Goal: Task Accomplishment & Management: Complete application form

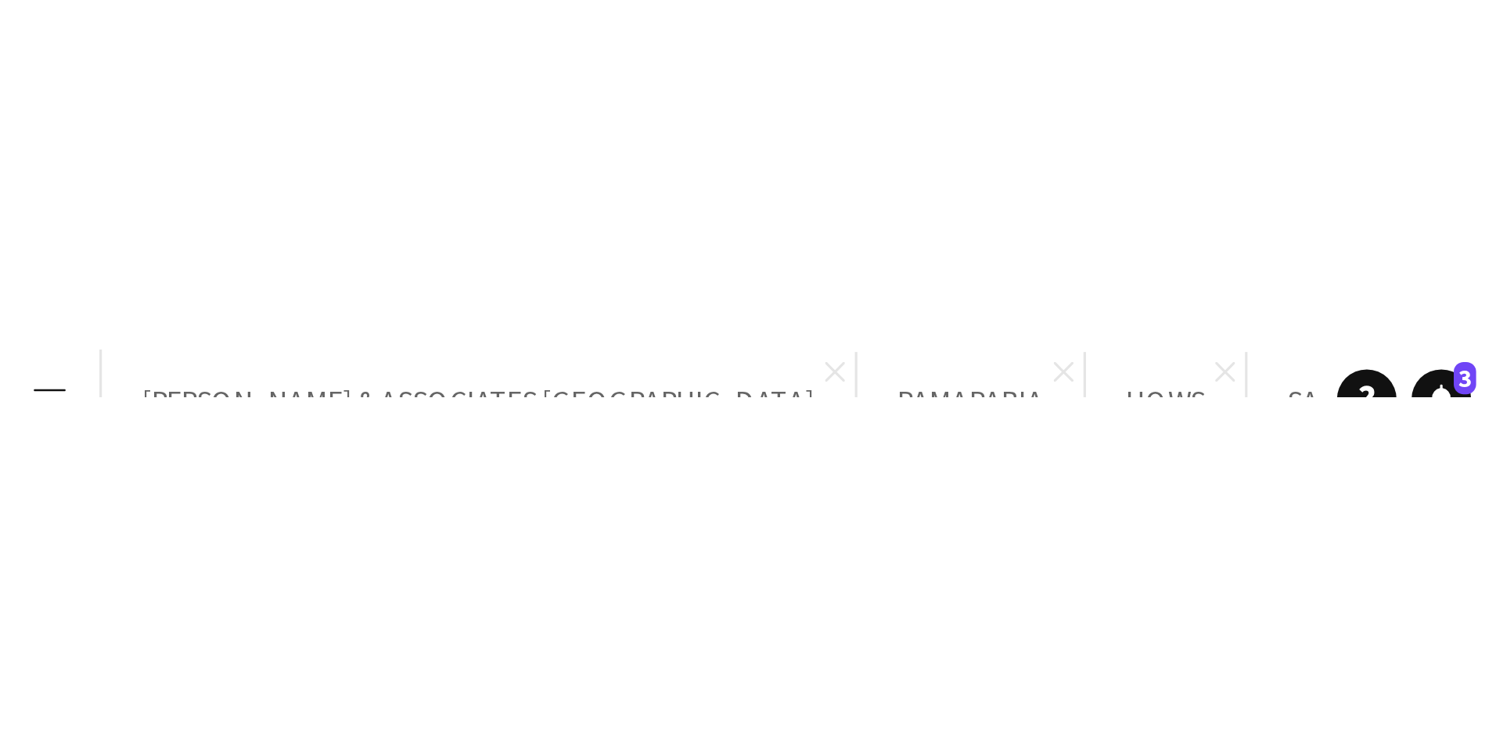
scroll to position [0, 538]
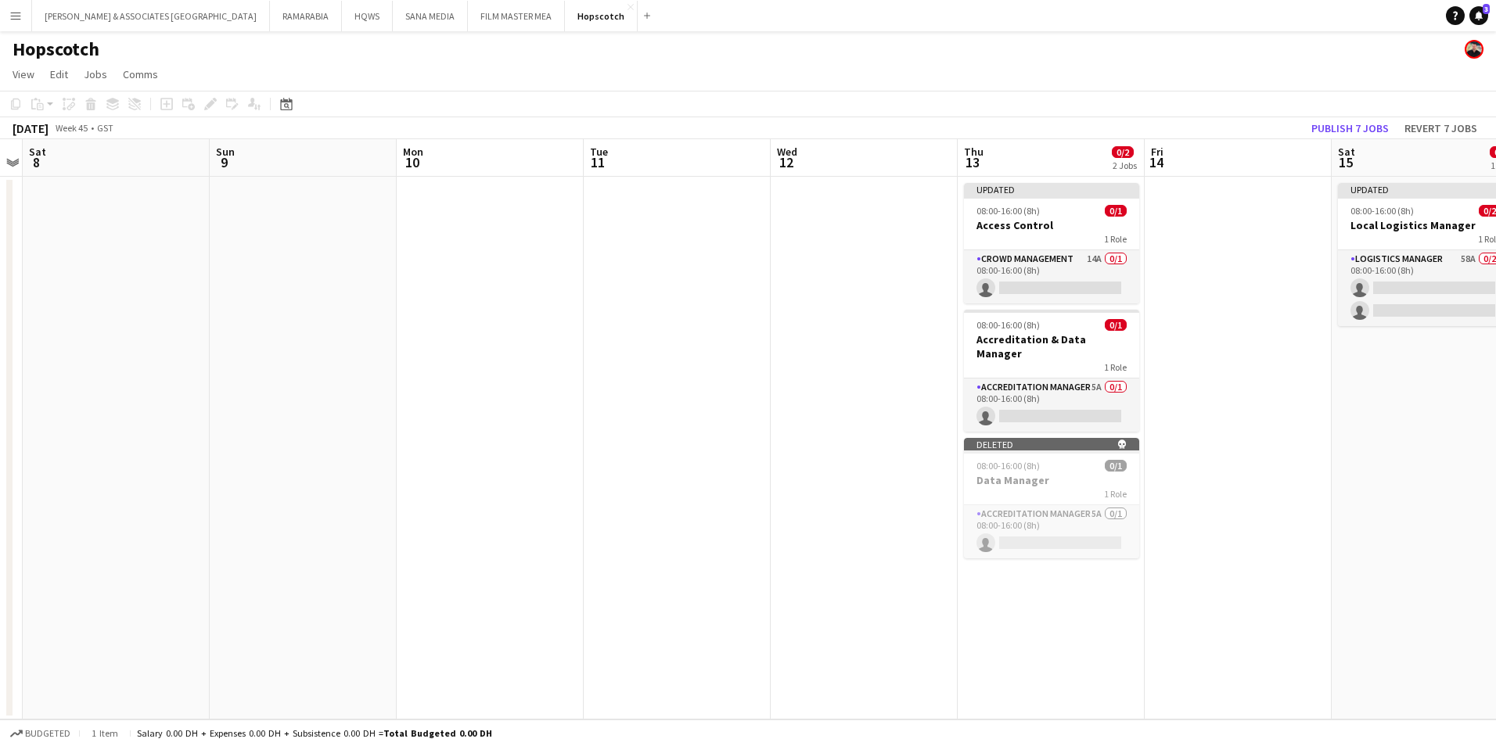
click at [16, 15] on app-icon "Menu" at bounding box center [15, 15] width 13 height 13
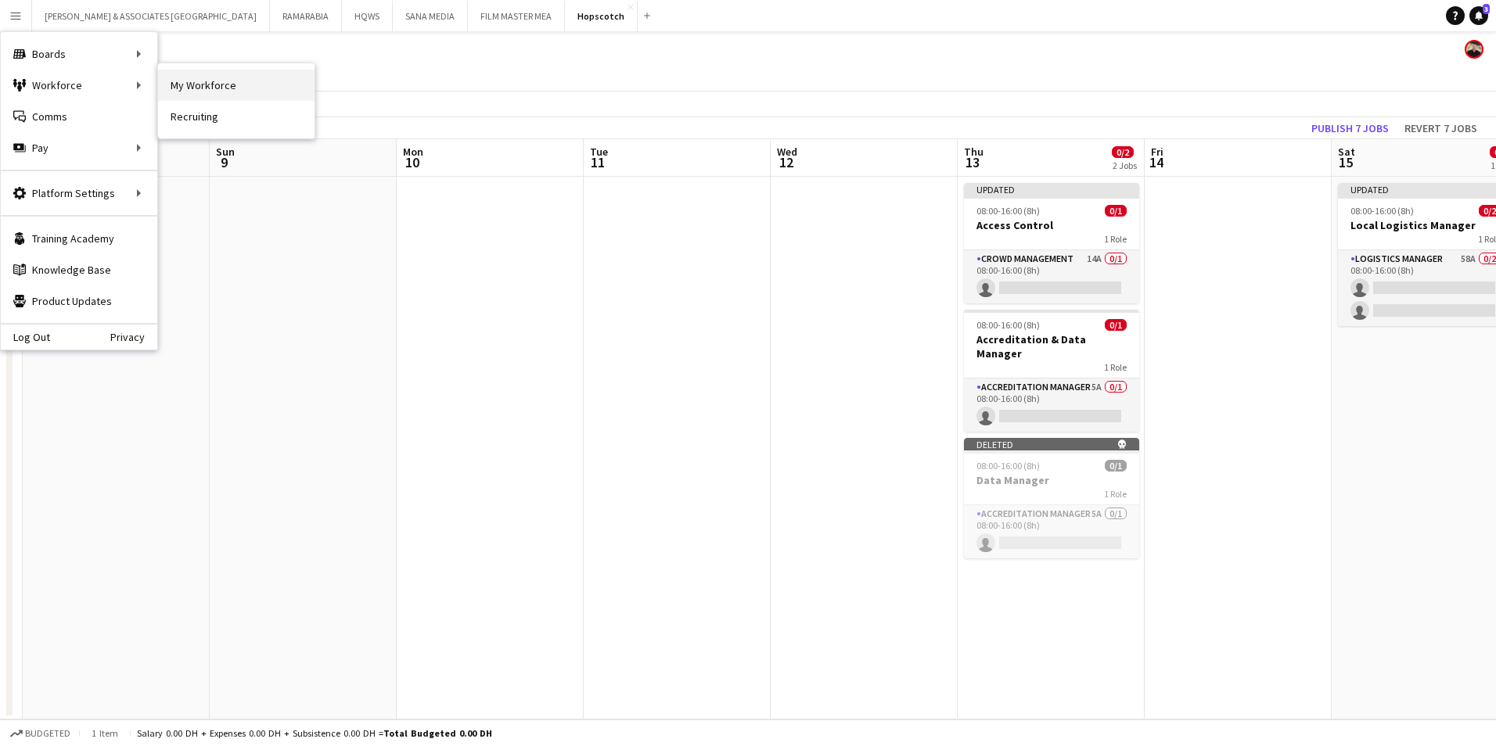
click at [222, 74] on link "My Workforce" at bounding box center [236, 85] width 156 height 31
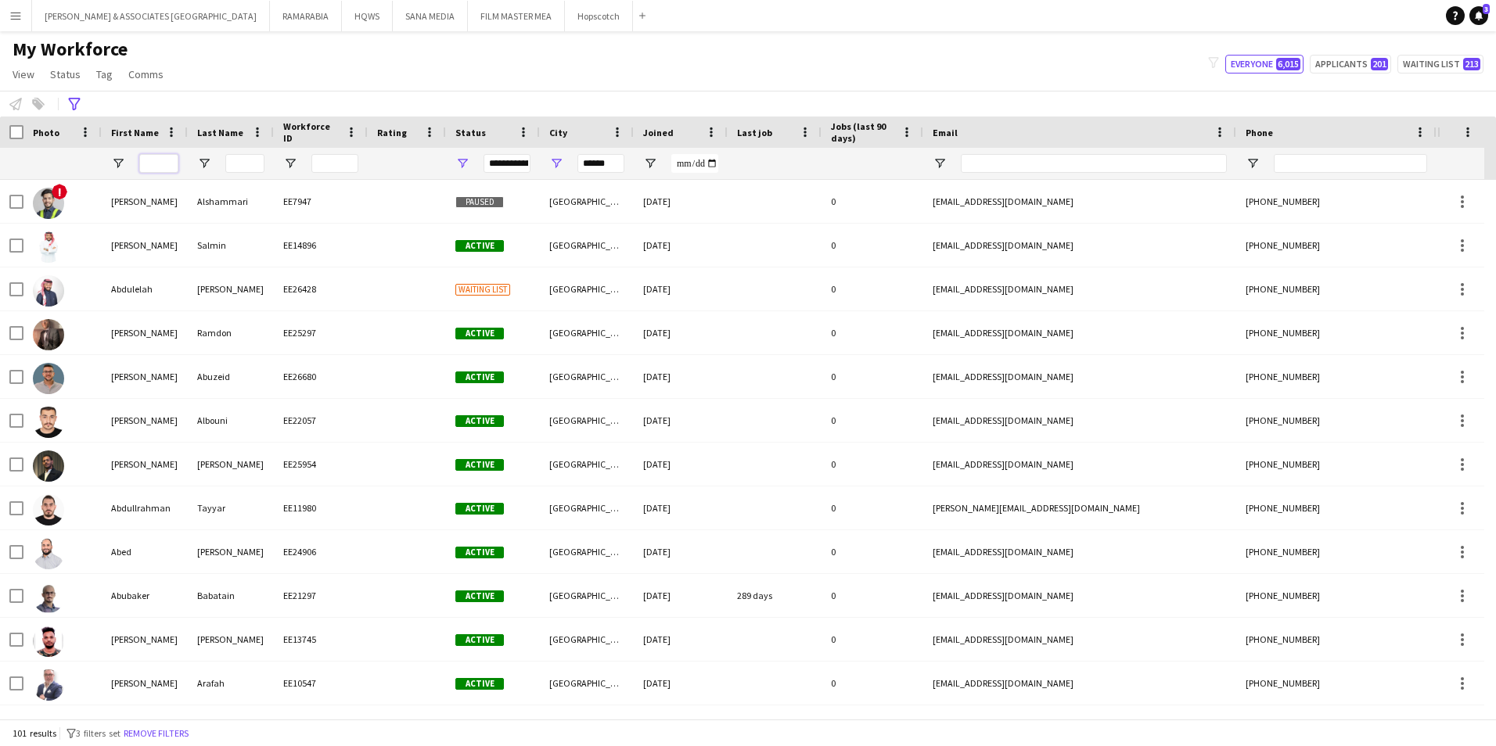
click at [159, 163] on input "First Name Filter Input" at bounding box center [158, 163] width 39 height 19
click at [183, 577] on button "Remove filters" at bounding box center [155, 733] width 71 height 17
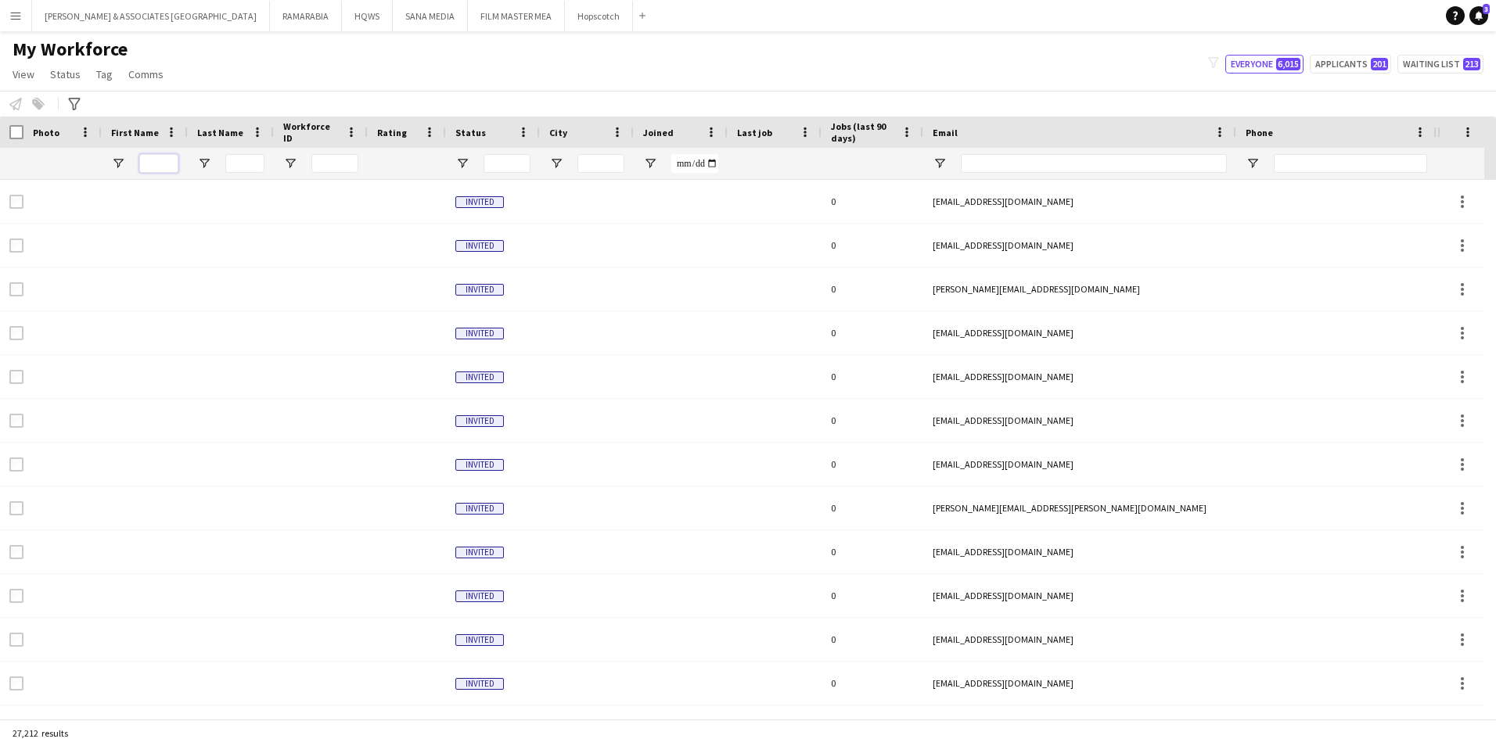
click at [167, 164] on input "First Name Filter Input" at bounding box center [158, 163] width 39 height 19
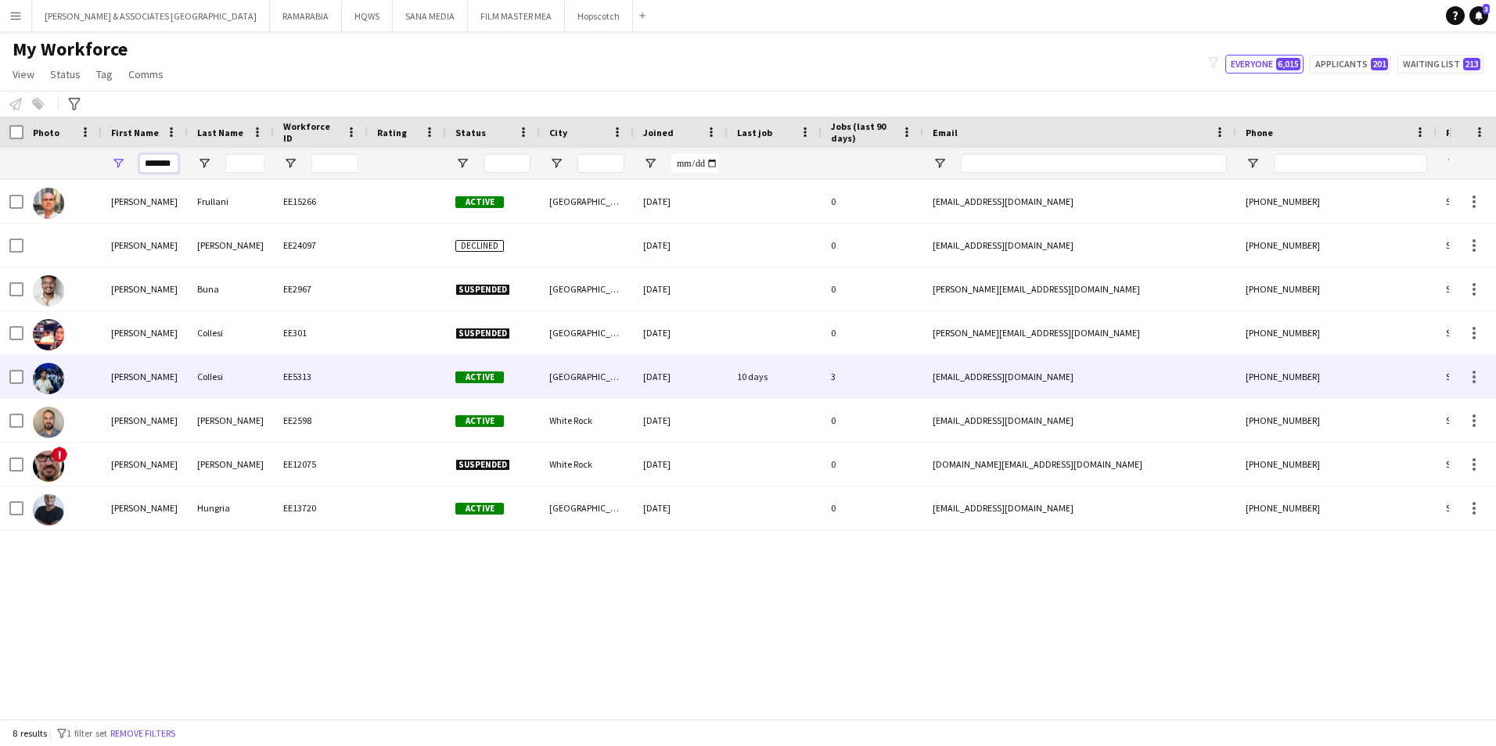
type input "*******"
click at [153, 379] on div "Gustavo" at bounding box center [145, 376] width 86 height 43
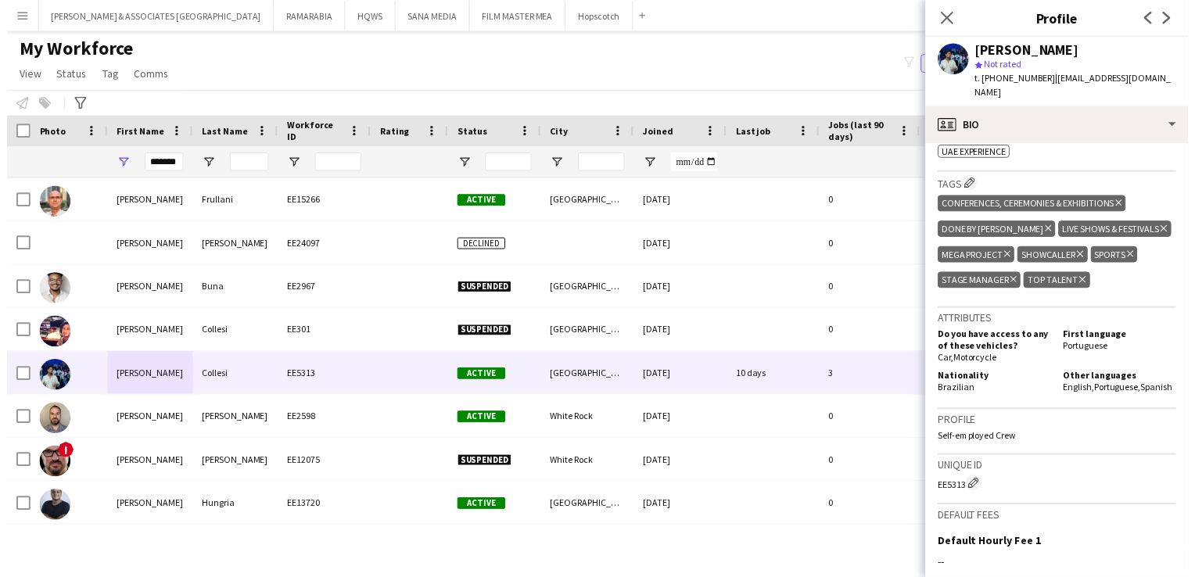
scroll to position [704, 0]
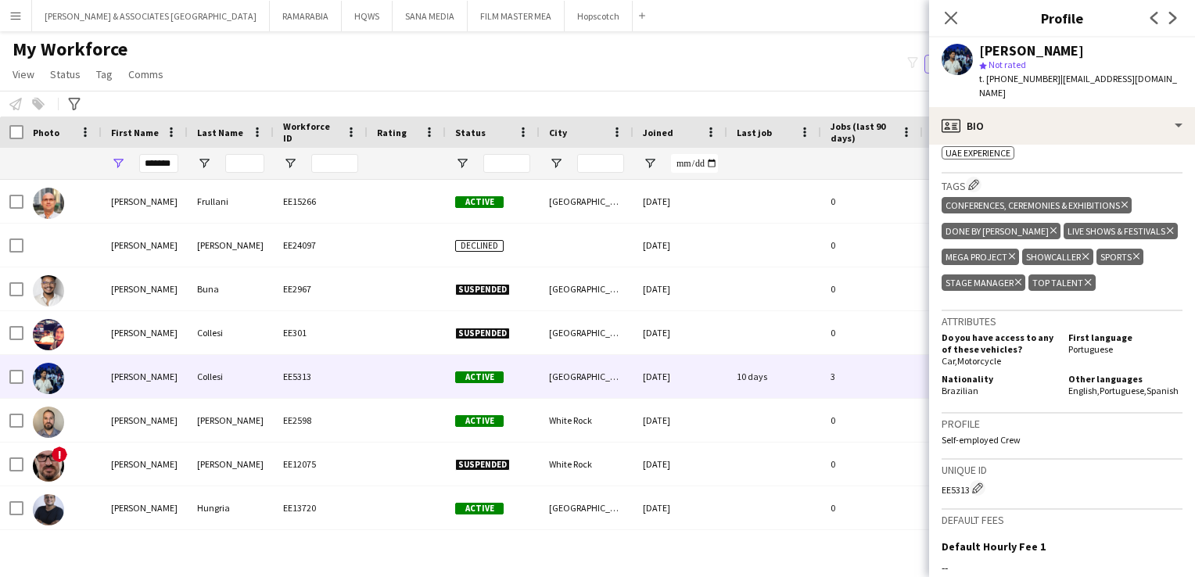
click at [821, 570] on div "Menu Boards Boards Boards All jobs Status Workforce Workforce My Workforce Recr…" at bounding box center [597, 288] width 1195 height 577
click at [676, 70] on div "My Workforce View Views Default view Julie New view Update view Delete view Edi…" at bounding box center [597, 64] width 1195 height 53
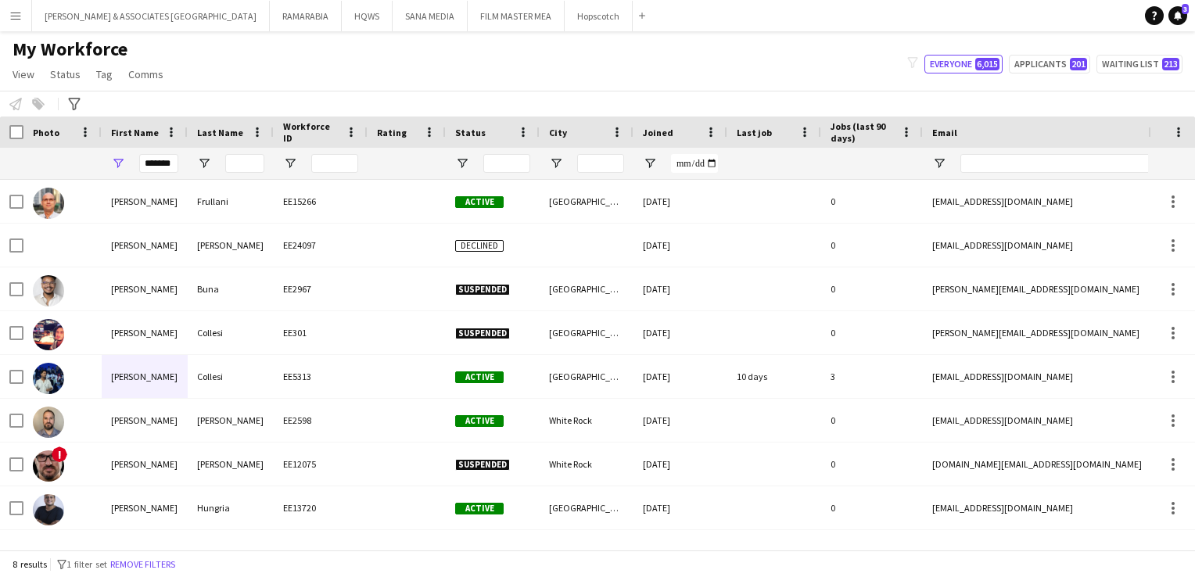
click at [510, 77] on div "My Workforce View Views Default view Julie New view Update view Delete view Edi…" at bounding box center [597, 64] width 1195 height 53
click at [5, 10] on button "Menu" at bounding box center [15, 15] width 31 height 31
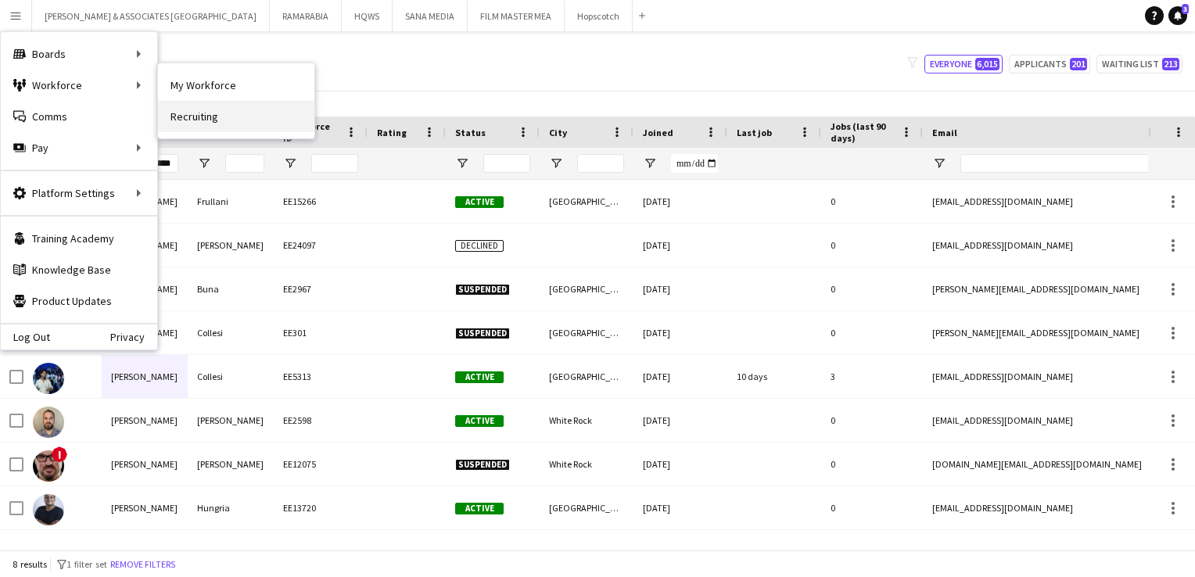
click at [196, 110] on link "Recruiting" at bounding box center [236, 116] width 156 height 31
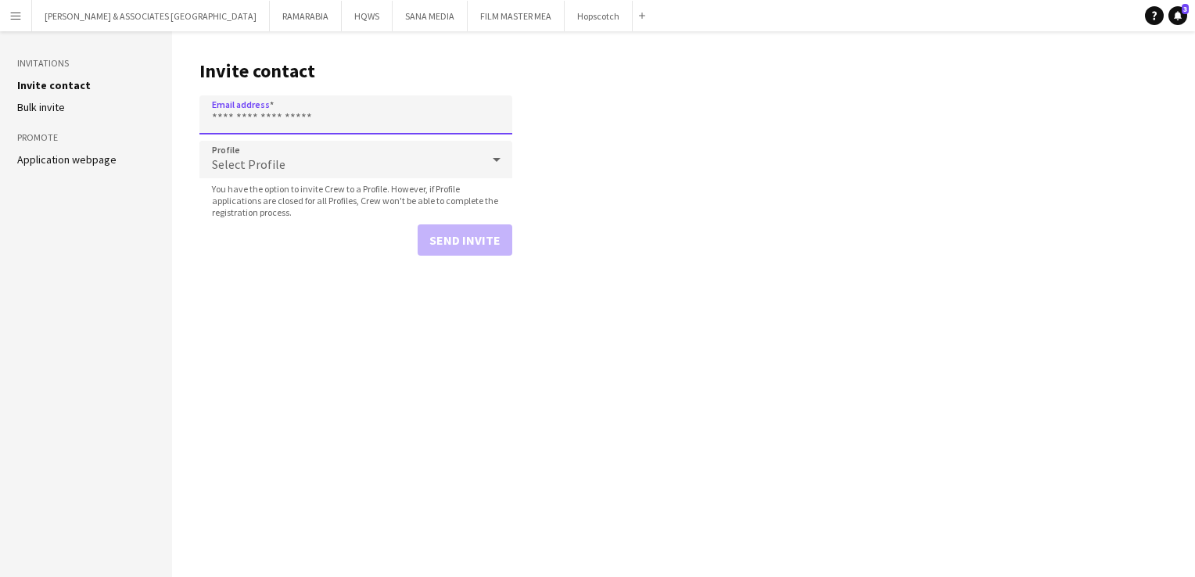
click at [288, 106] on input "Email address" at bounding box center [355, 114] width 313 height 39
paste input "**********"
type input "**********"
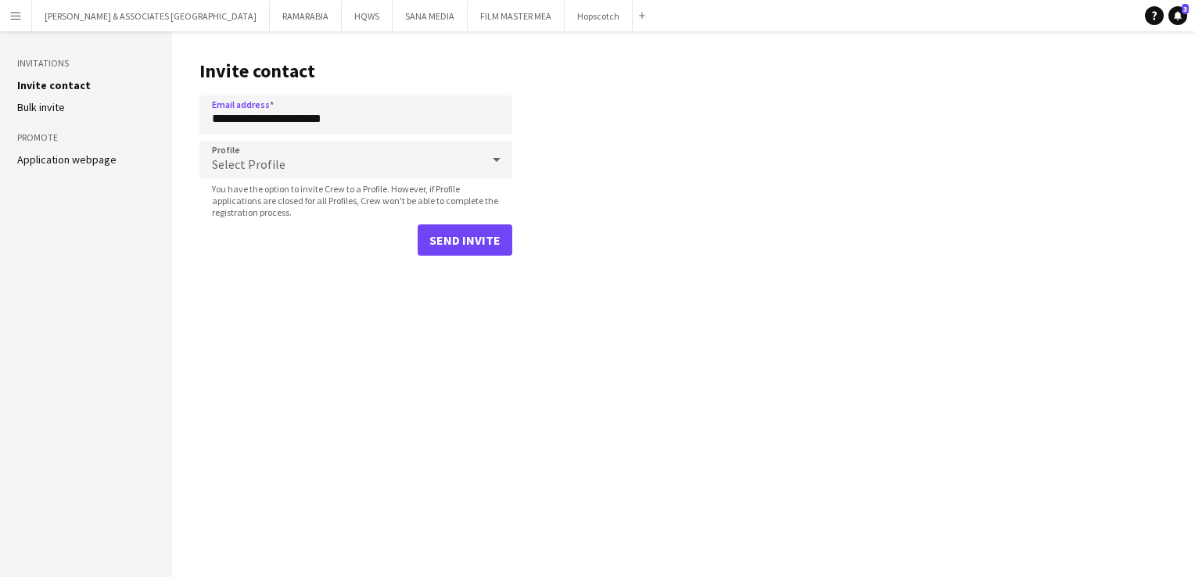
click at [319, 163] on div "Select Profile" at bounding box center [340, 160] width 282 height 38
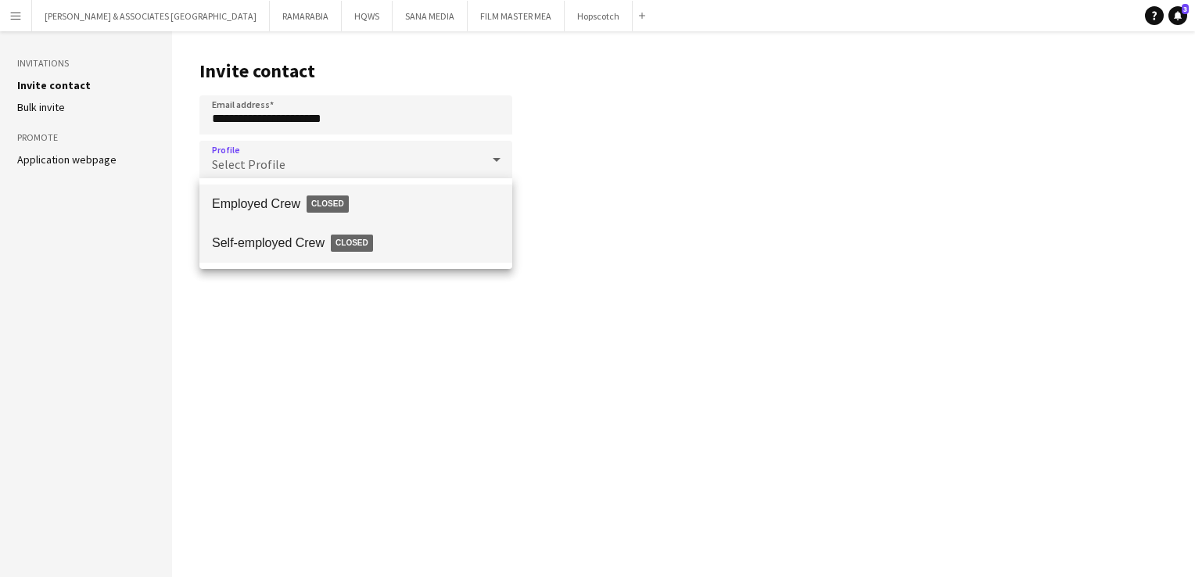
click at [272, 251] on span "Self-employed Crew Closed" at bounding box center [356, 243] width 288 height 36
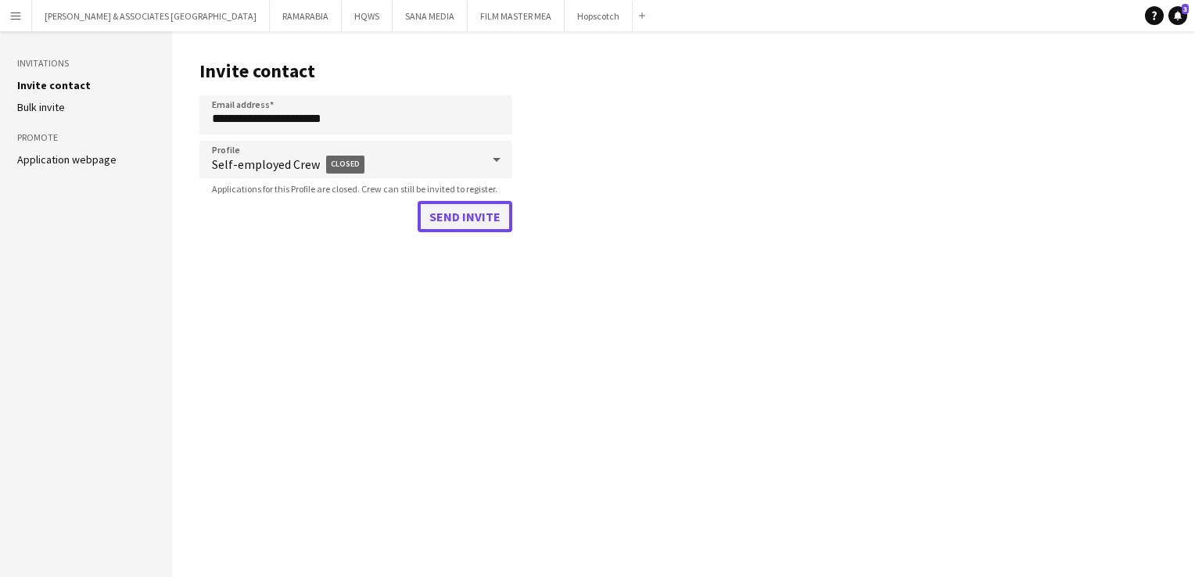
click at [469, 224] on button "Send invite" at bounding box center [465, 216] width 95 height 31
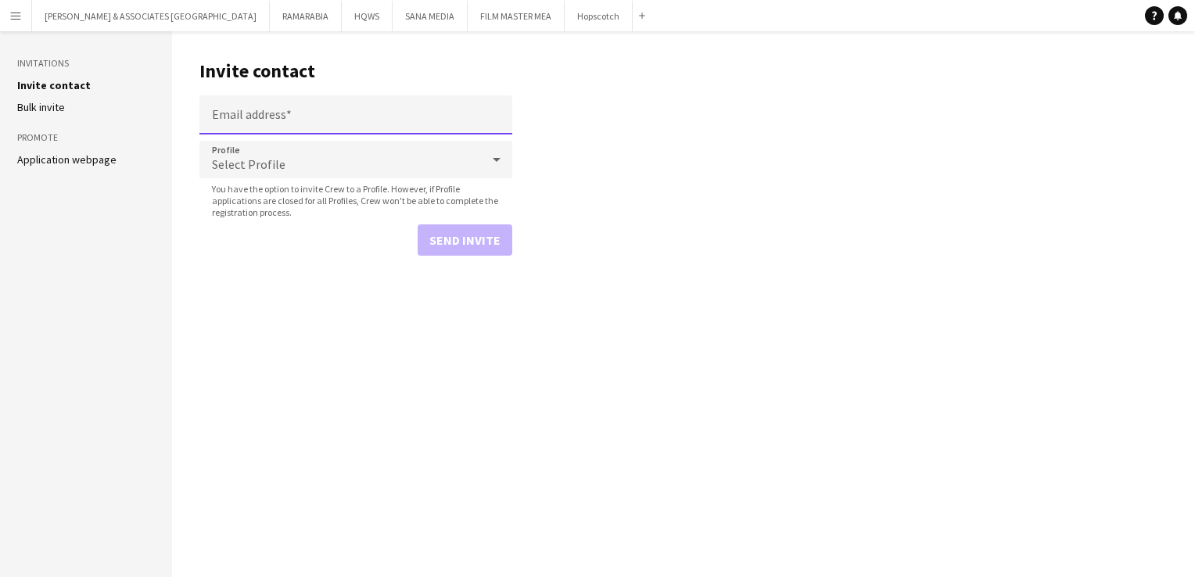
click at [338, 117] on input "Email address" at bounding box center [355, 114] width 313 height 39
type input "**********"
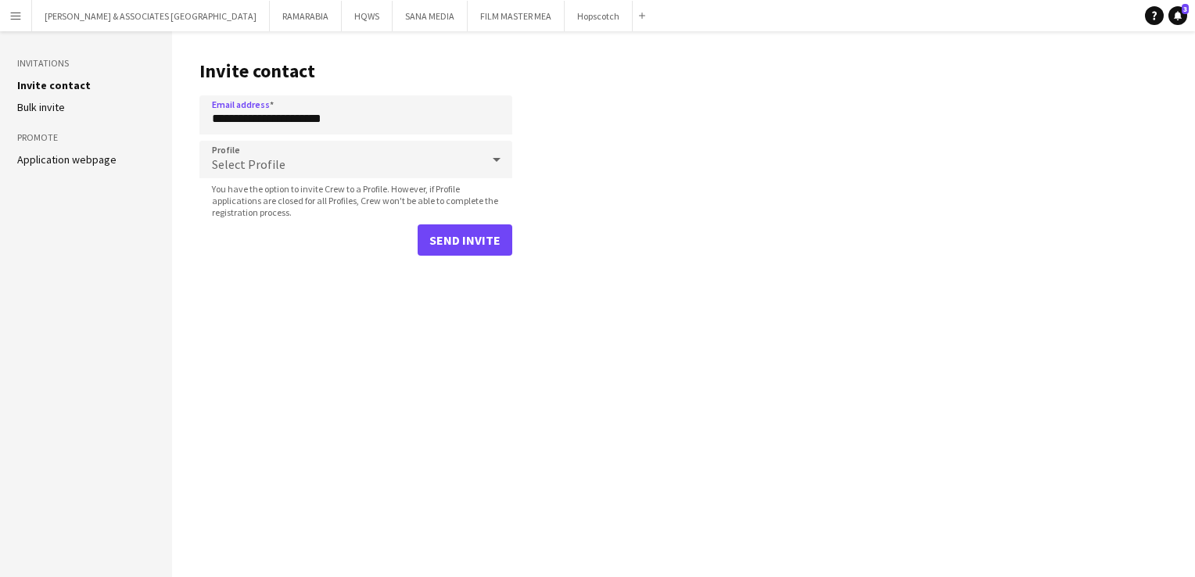
click at [350, 158] on div "Select Profile" at bounding box center [340, 160] width 282 height 38
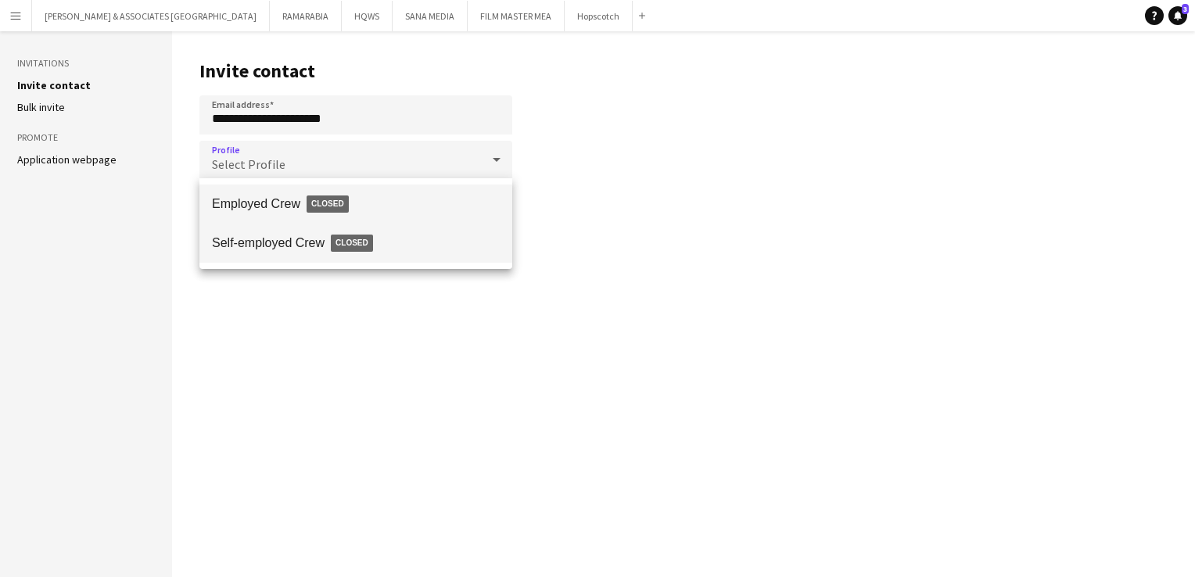
click at [370, 241] on span "Closed" at bounding box center [352, 243] width 42 height 17
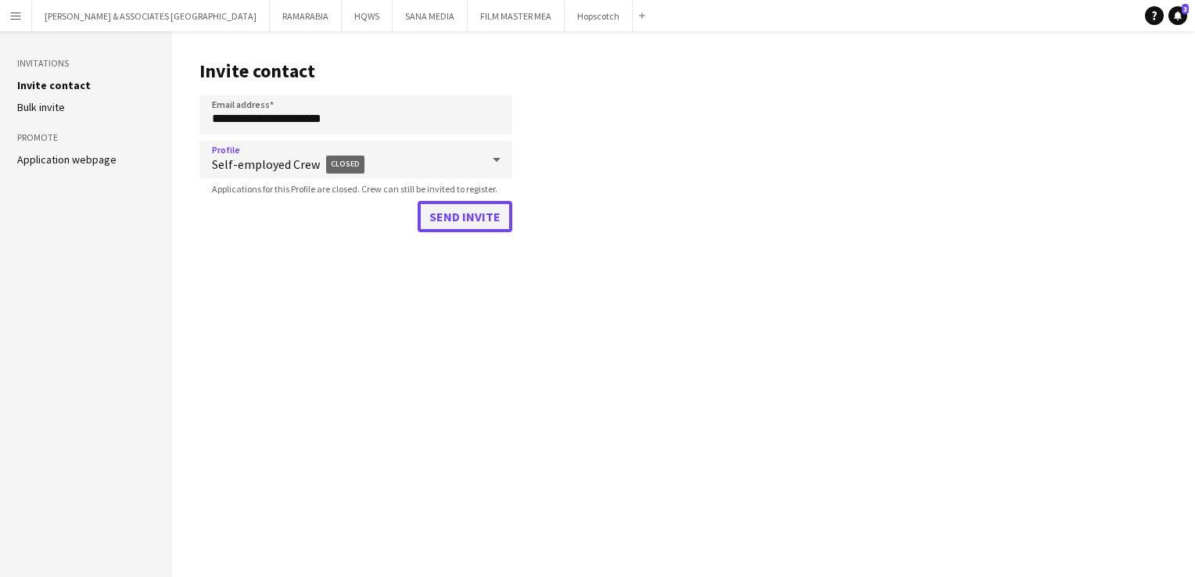
click at [473, 211] on button "Send invite" at bounding box center [465, 216] width 95 height 31
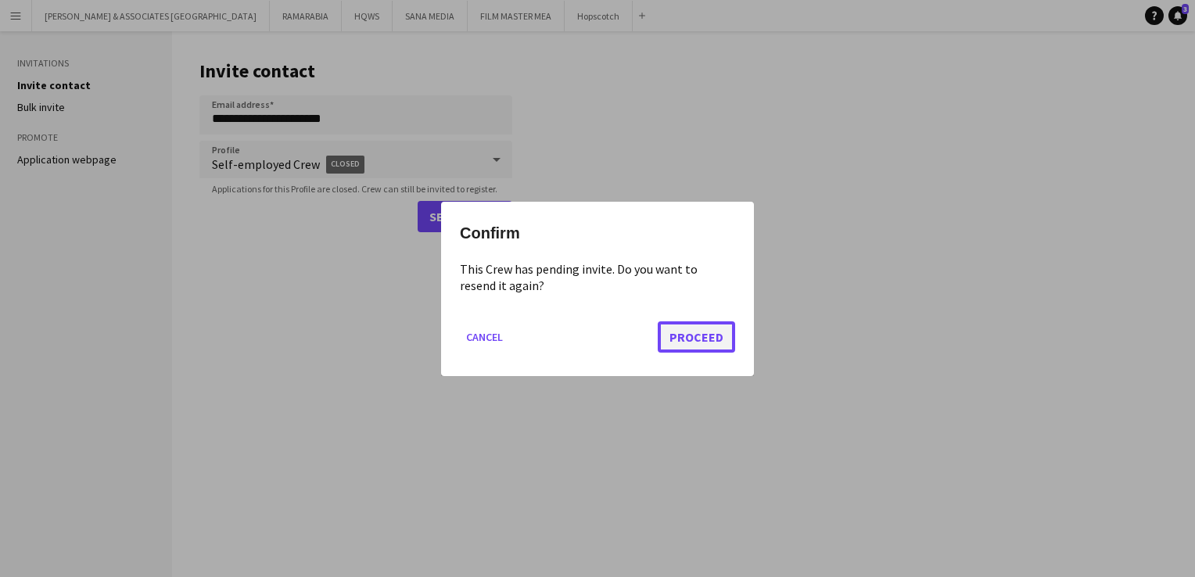
click at [682, 343] on button "Proceed" at bounding box center [696, 336] width 77 height 31
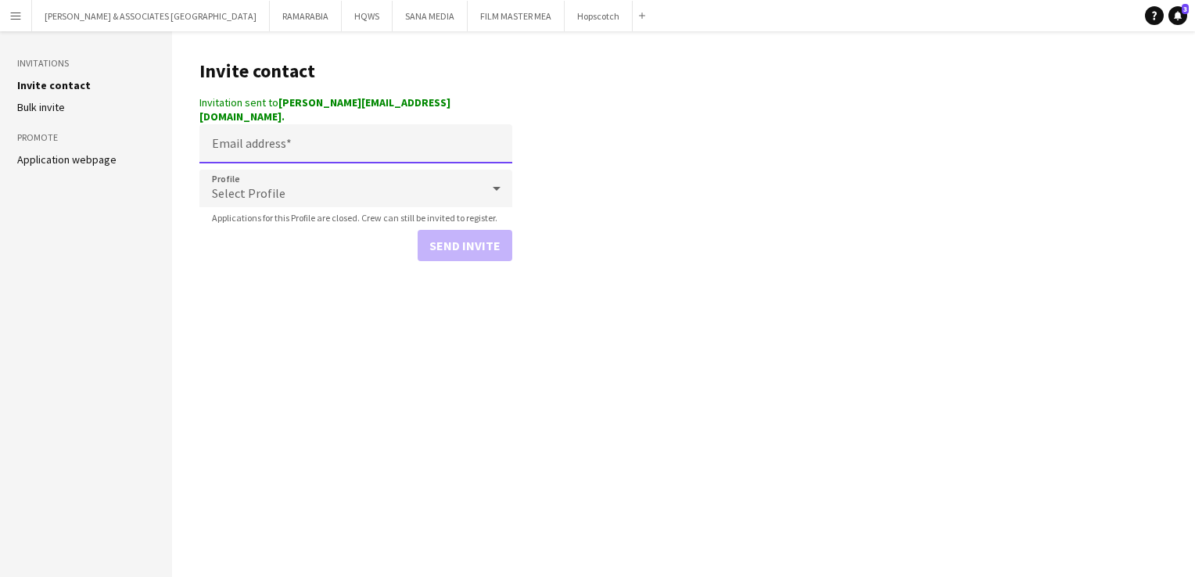
click at [307, 128] on input "Email address" at bounding box center [355, 143] width 313 height 39
paste input "**********"
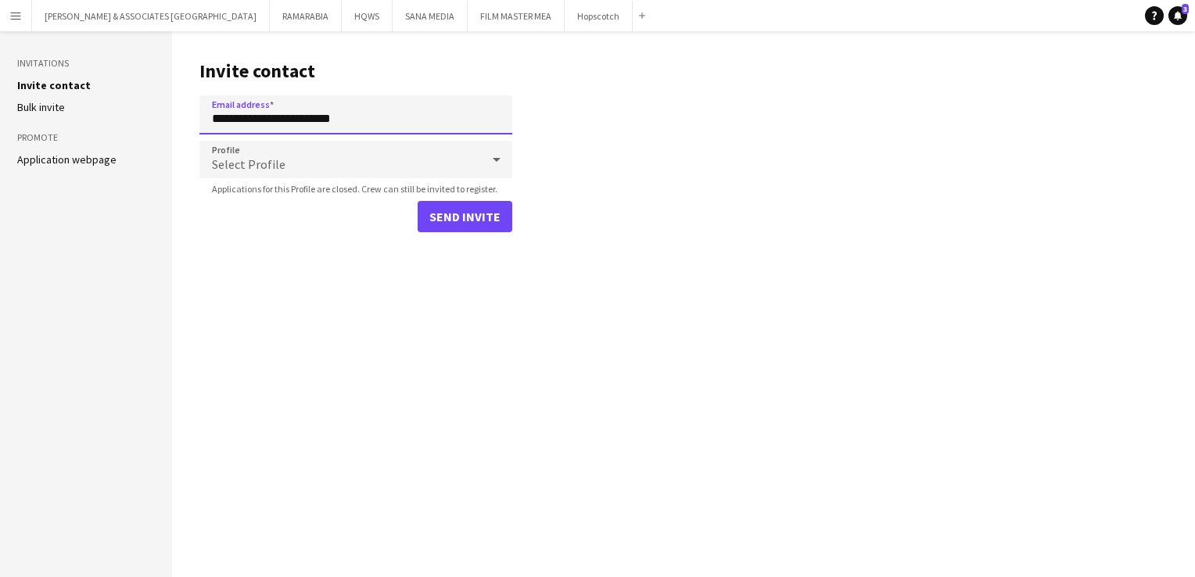
type input "**********"
click at [325, 153] on div "Select Profile" at bounding box center [340, 160] width 282 height 38
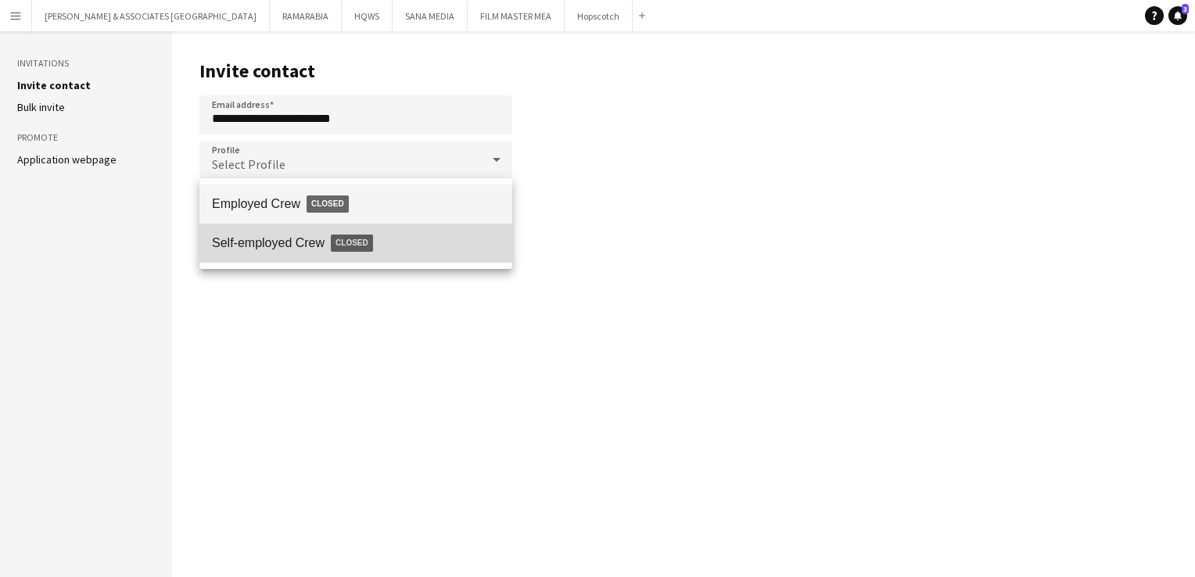
click at [316, 233] on span "Self-employed Crew Closed" at bounding box center [356, 243] width 288 height 36
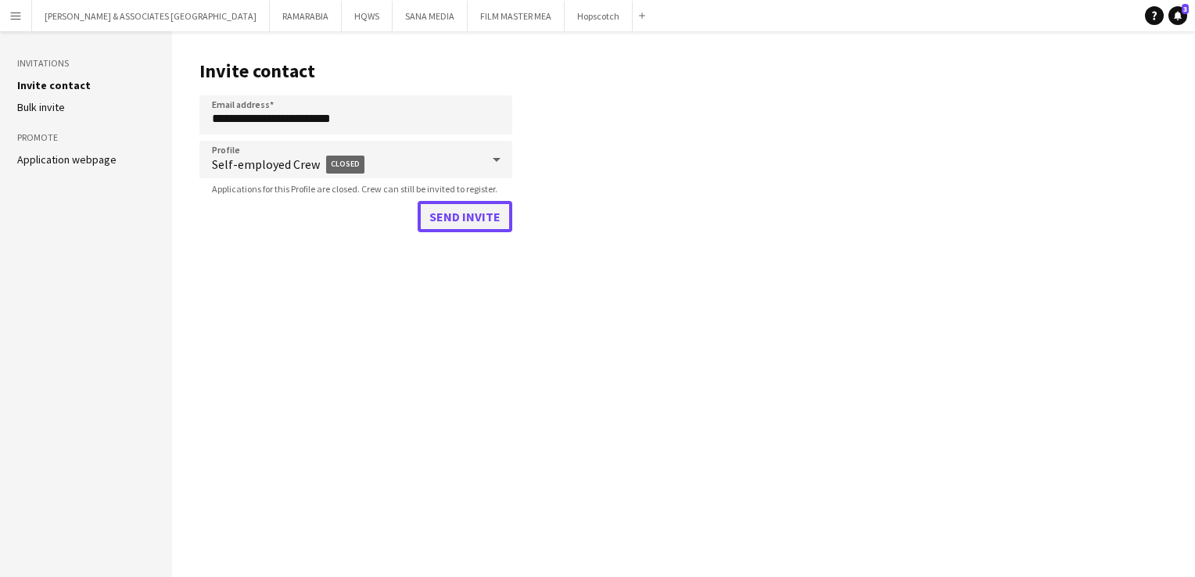
click at [460, 222] on button "Send invite" at bounding box center [465, 216] width 95 height 31
